Goal: Navigation & Orientation: Find specific page/section

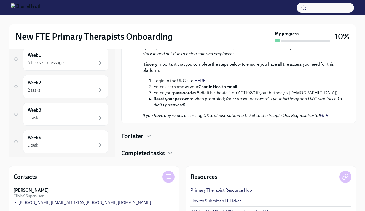
scroll to position [329, 0]
click at [146, 137] on icon "button" at bounding box center [148, 136] width 7 height 7
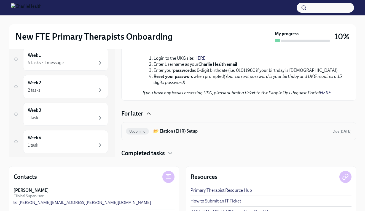
scroll to position [352, 0]
click at [165, 134] on h6 "📂 Elation (EHR) Setup" at bounding box center [240, 131] width 175 height 6
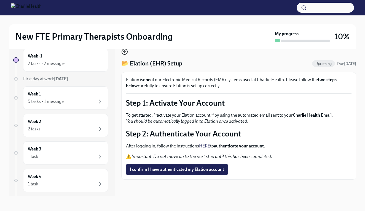
click at [124, 50] on icon "button" at bounding box center [124, 51] width 7 height 7
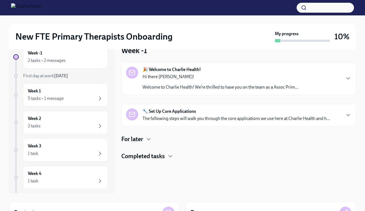
scroll to position [13, 0]
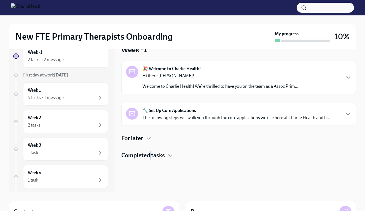
click at [151, 158] on h4 "Completed tasks" at bounding box center [143, 155] width 44 height 8
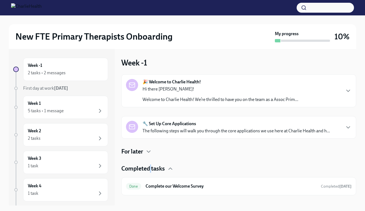
scroll to position [0, 0]
click at [55, 105] on div "Week 1 5 tasks • 1 message" at bounding box center [65, 108] width 75 height 14
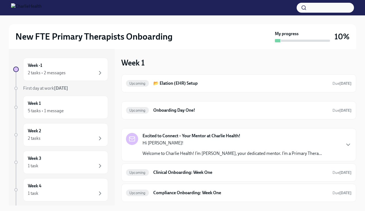
click at [209, 147] on div "Hi [PERSON_NAME]! Welcome to Charlie Health! I’m [PERSON_NAME], your dedicated …" at bounding box center [231, 148] width 179 height 17
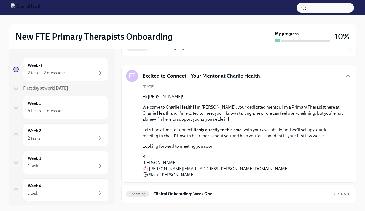
scroll to position [62, 0]
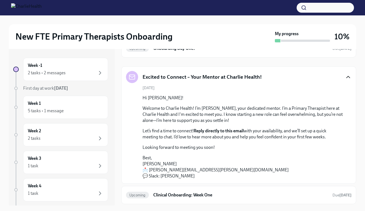
click at [345, 76] on icon "button" at bounding box center [348, 77] width 7 height 7
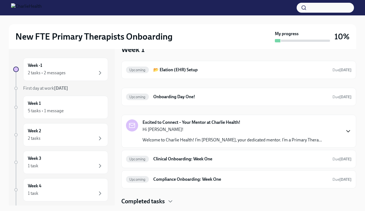
scroll to position [13, 0]
click at [256, 156] on div "Upcoming Clinical Onboarding: Week One Due [DATE]" at bounding box center [238, 159] width 225 height 9
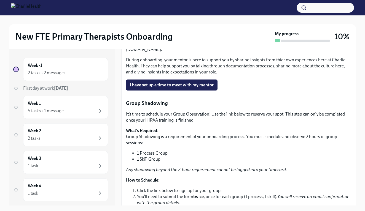
scroll to position [554, 0]
